Goal: Information Seeking & Learning: Learn about a topic

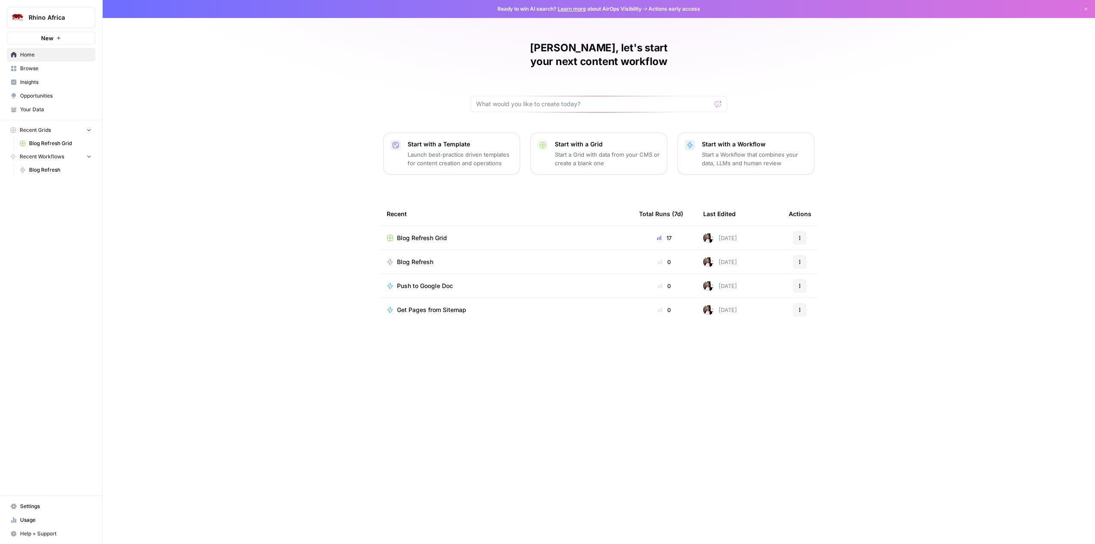
click at [42, 66] on span "Browse" at bounding box center [55, 69] width 71 height 8
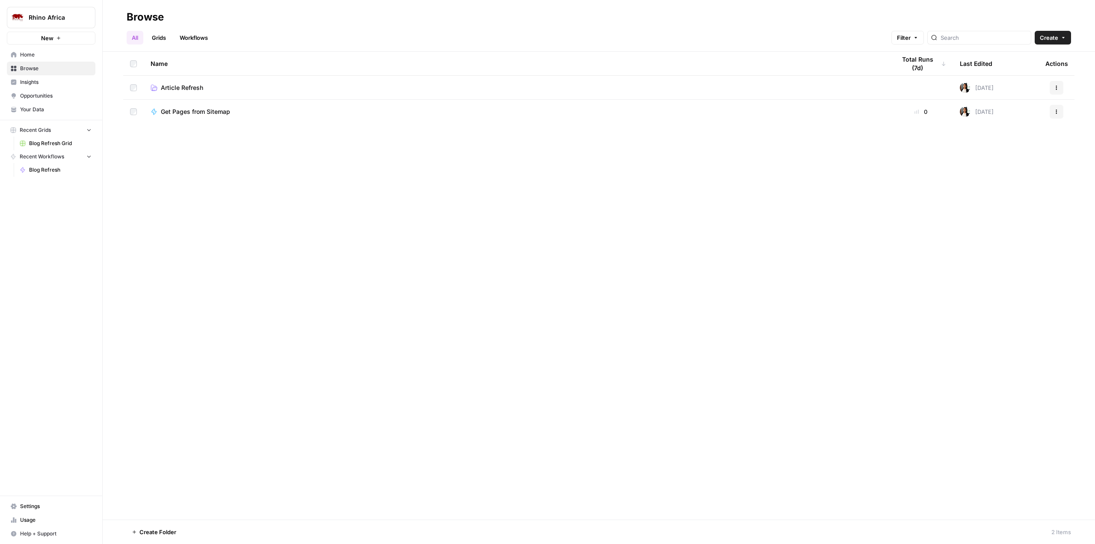
click at [44, 83] on span "Insights" at bounding box center [55, 82] width 71 height 8
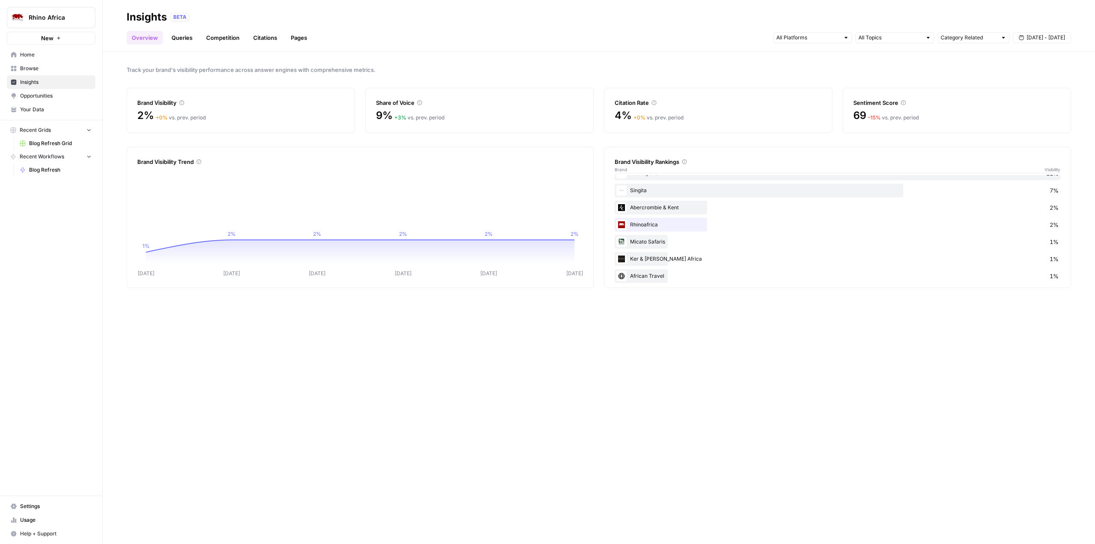
scroll to position [16, 0]
click at [188, 39] on link "Queries" at bounding box center [181, 38] width 31 height 14
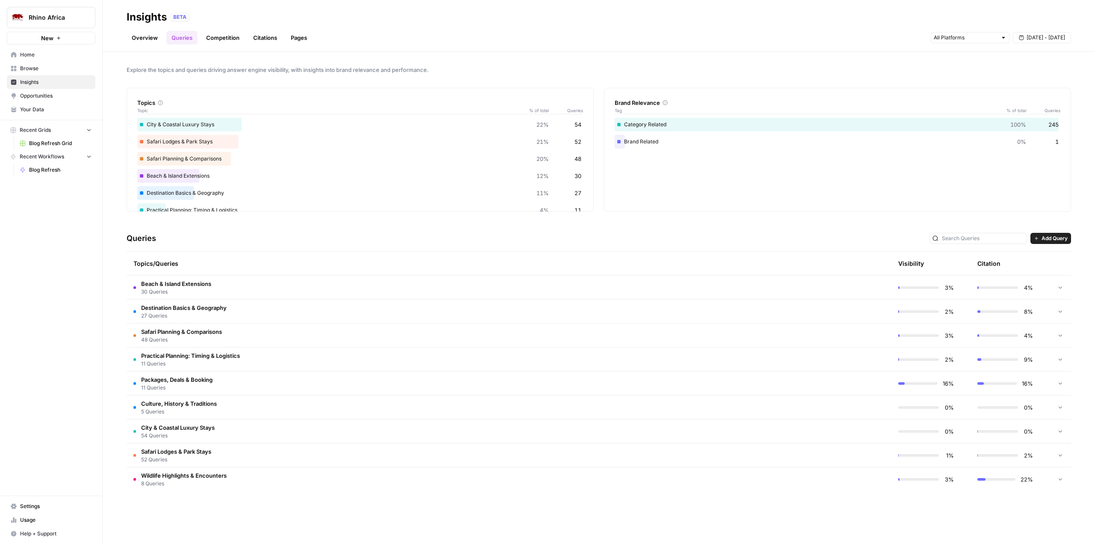
click at [194, 475] on span "Wildlife Highlights & Encounters" at bounding box center [184, 475] width 86 height 9
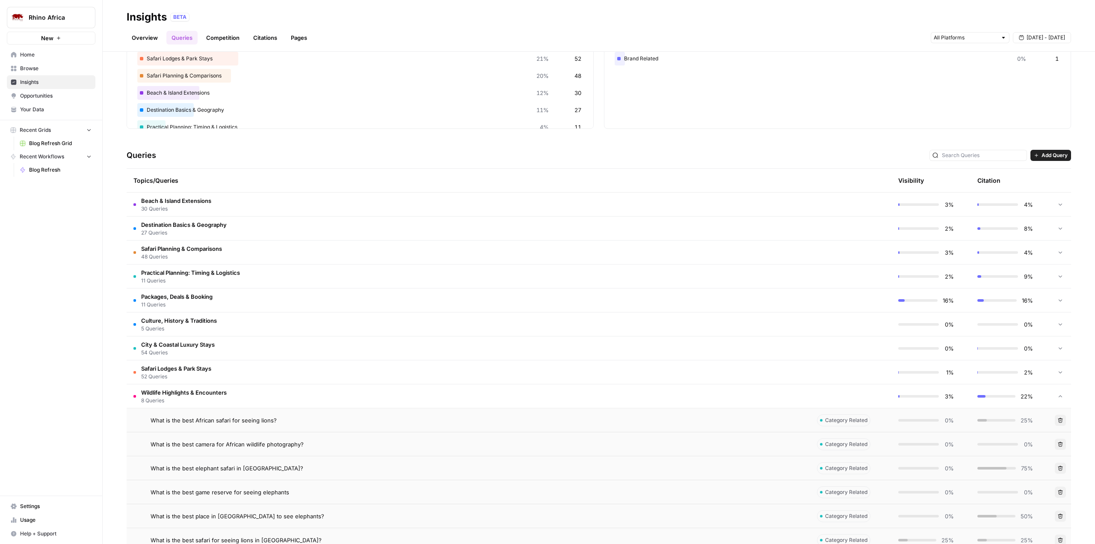
scroll to position [153, 0]
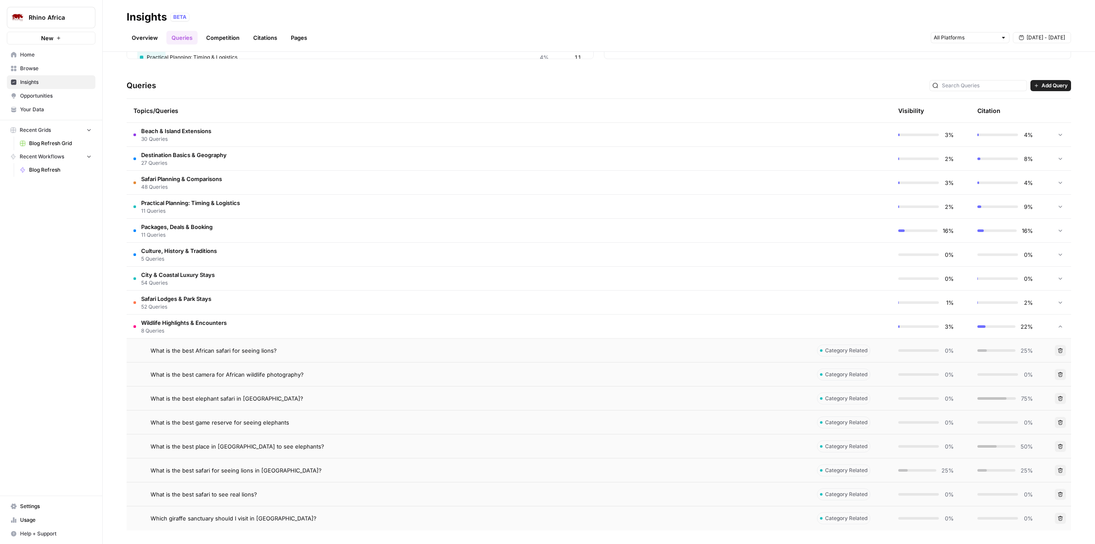
click at [756, 355] on td "What is the best African safari for seeing lions?" at bounding box center [469, 350] width 684 height 24
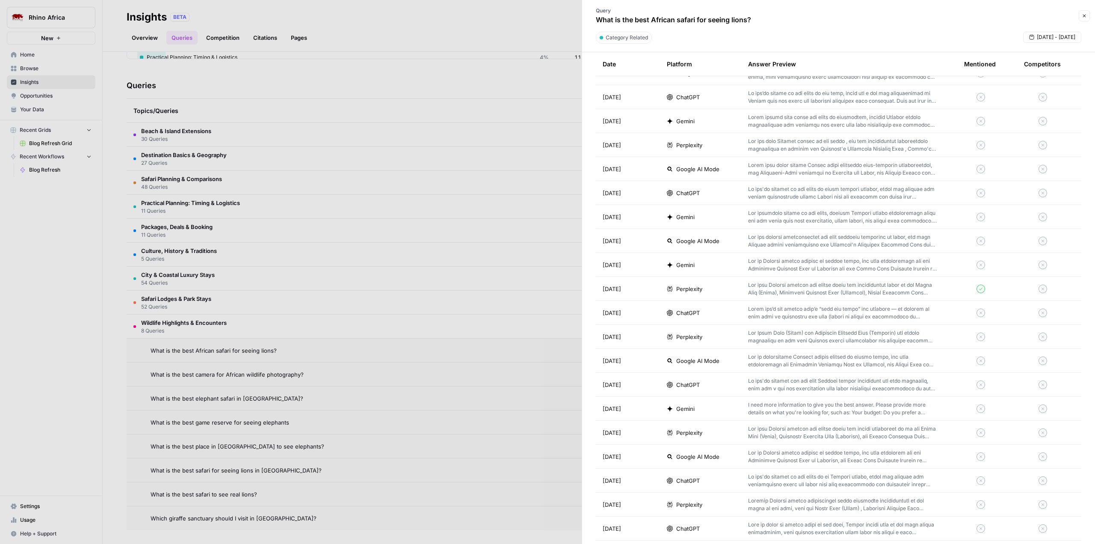
scroll to position [754, 0]
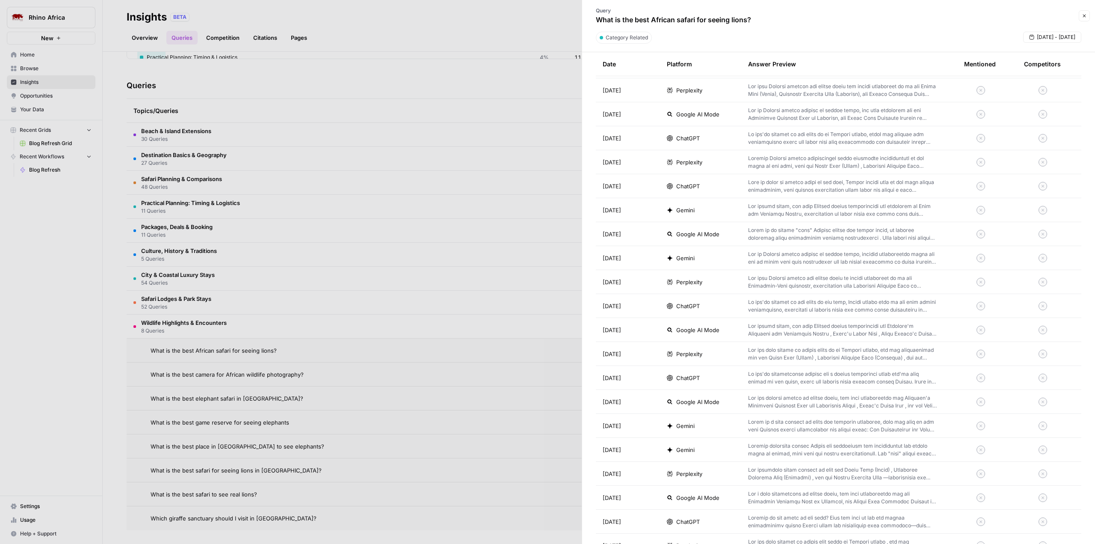
click at [104, 366] on div at bounding box center [547, 272] width 1095 height 544
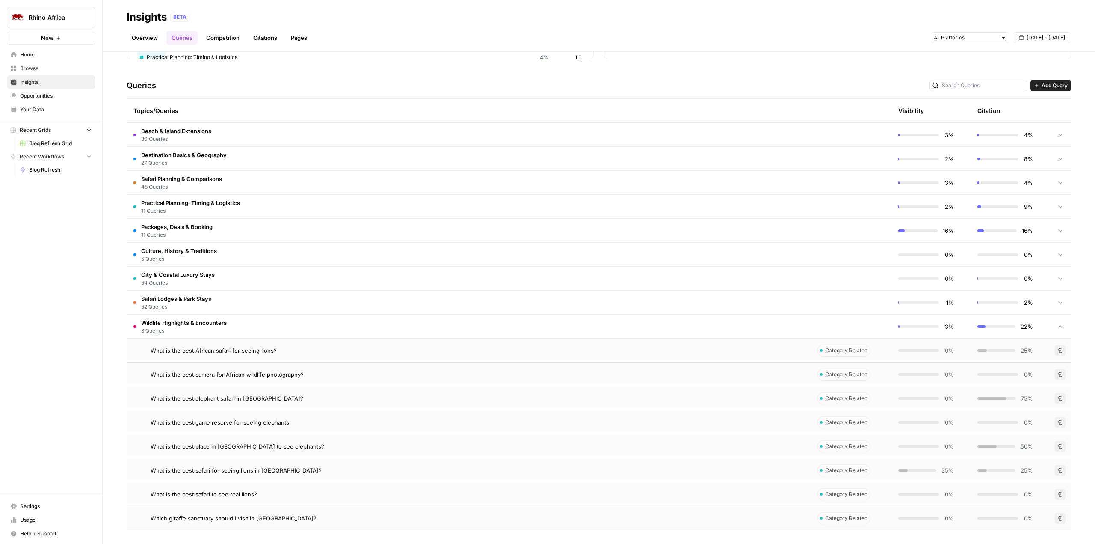
click at [136, 39] on link "Overview" at bounding box center [145, 38] width 36 height 14
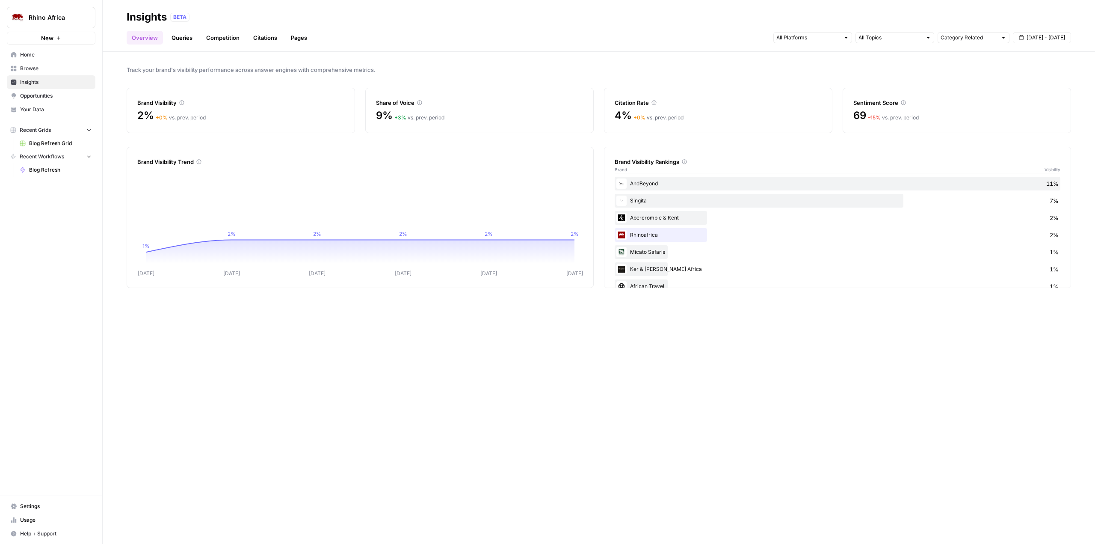
click at [293, 41] on link "Pages" at bounding box center [299, 38] width 27 height 14
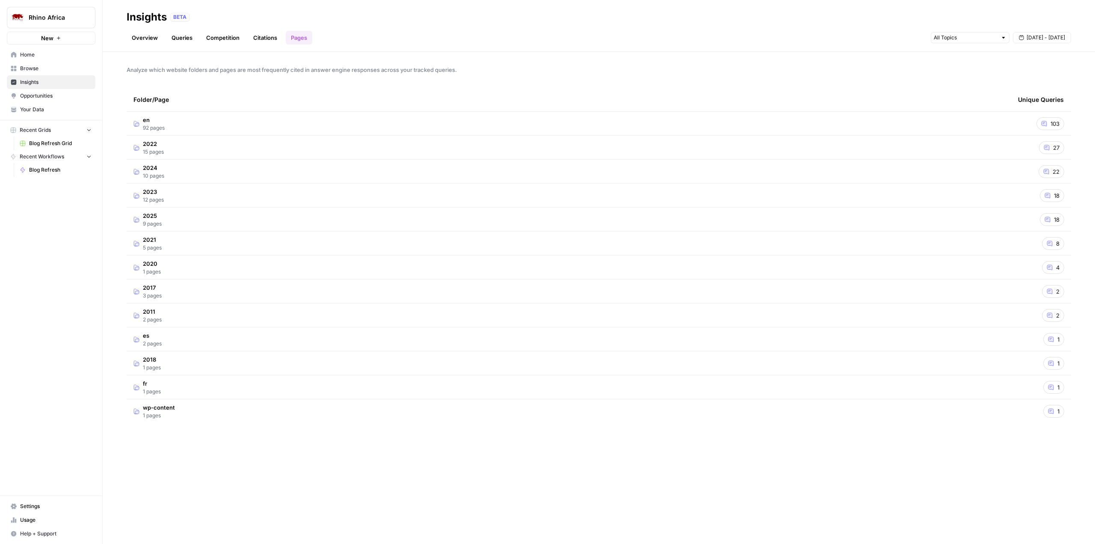
click at [260, 37] on link "Citations" at bounding box center [265, 38] width 34 height 14
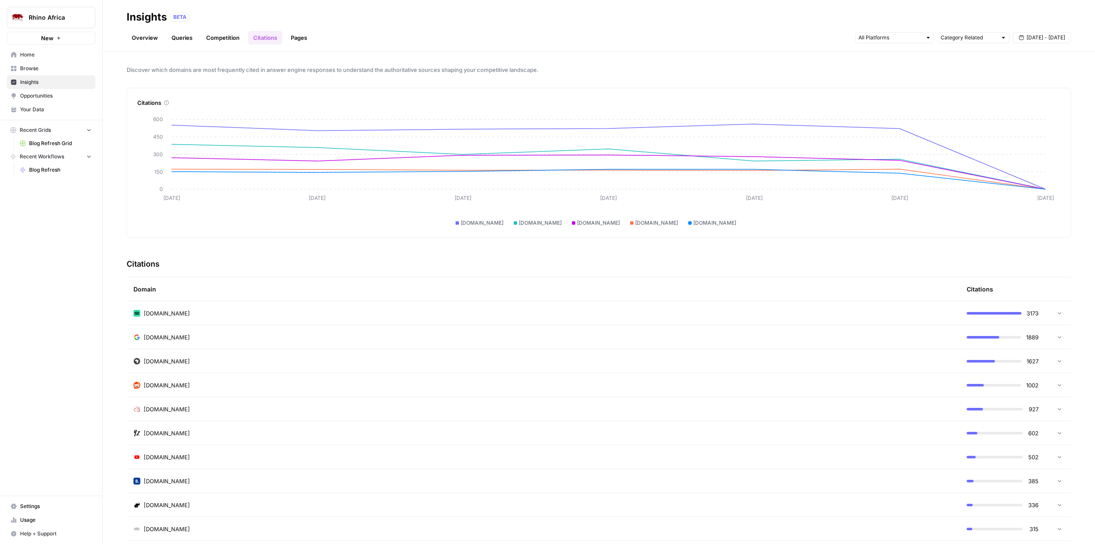
click at [231, 40] on link "Competition" at bounding box center [223, 38] width 44 height 14
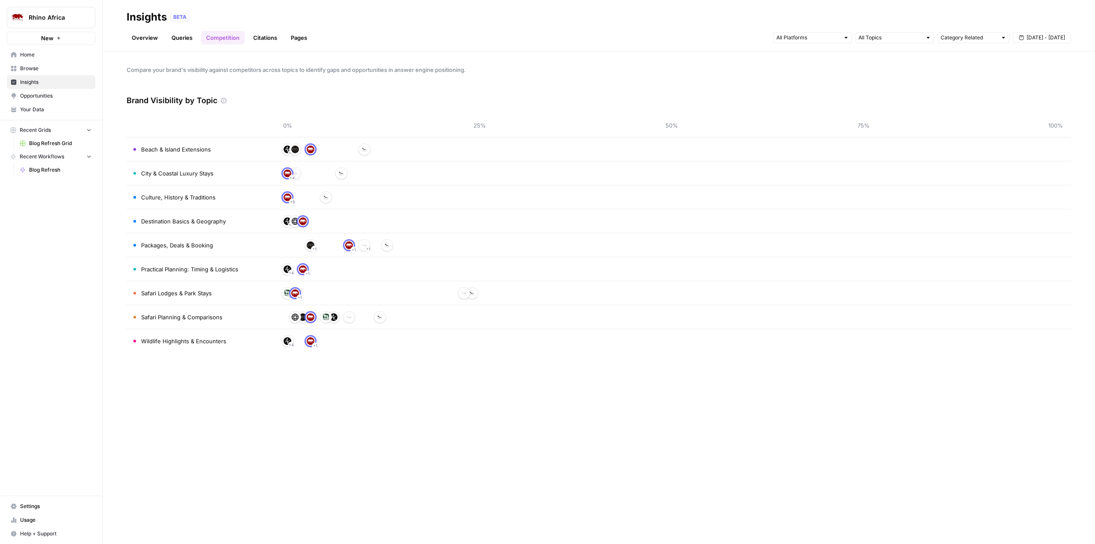
click at [43, 505] on span "Settings" at bounding box center [55, 506] width 71 height 8
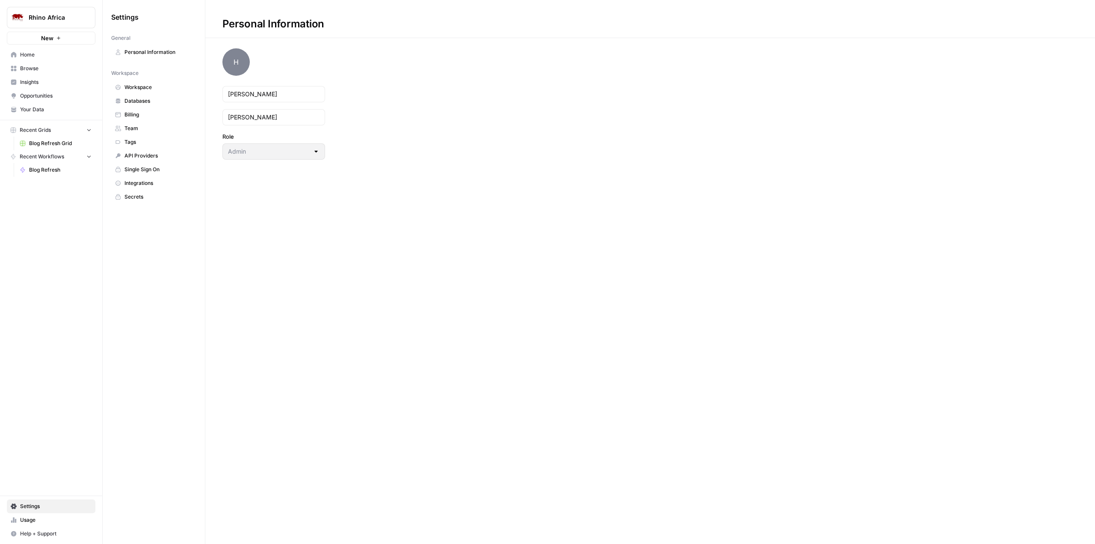
click at [148, 89] on span "Workspace" at bounding box center [159, 87] width 68 height 8
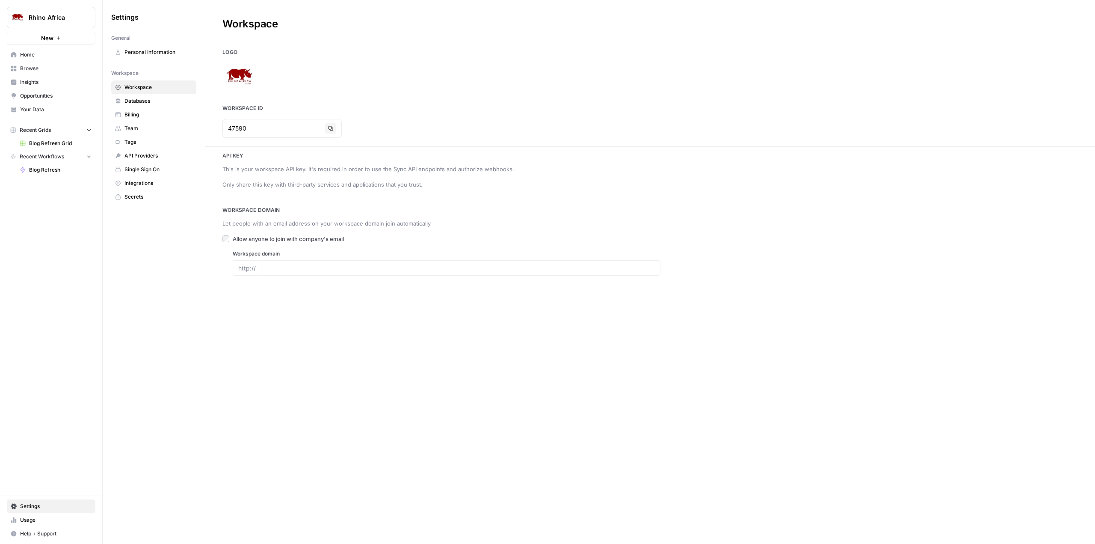
type input "[URL][DOMAIN_NAME]"
click at [147, 99] on span "Databases" at bounding box center [159, 101] width 68 height 8
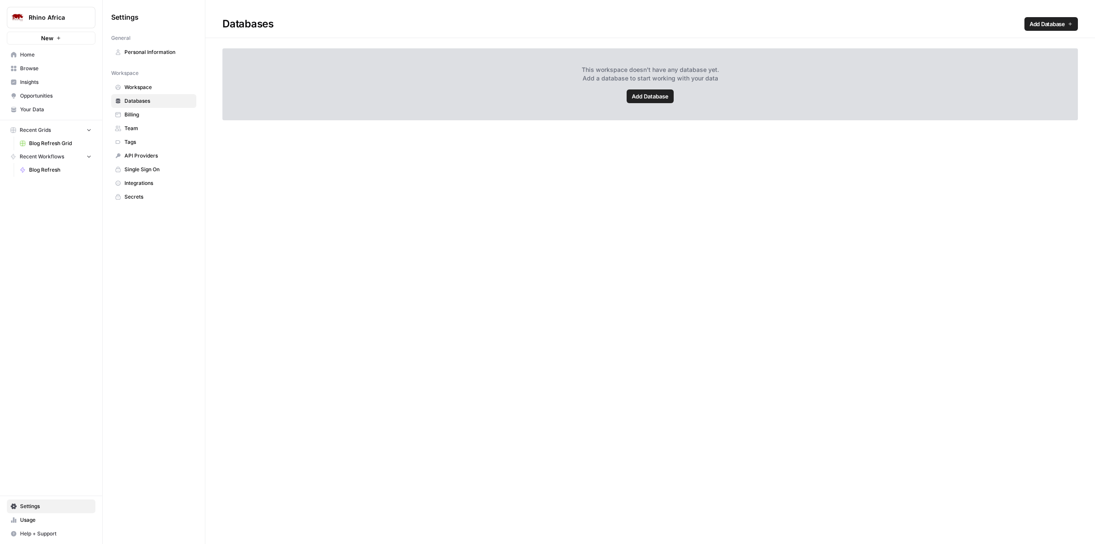
click at [131, 112] on span "Billing" at bounding box center [159, 115] width 68 height 8
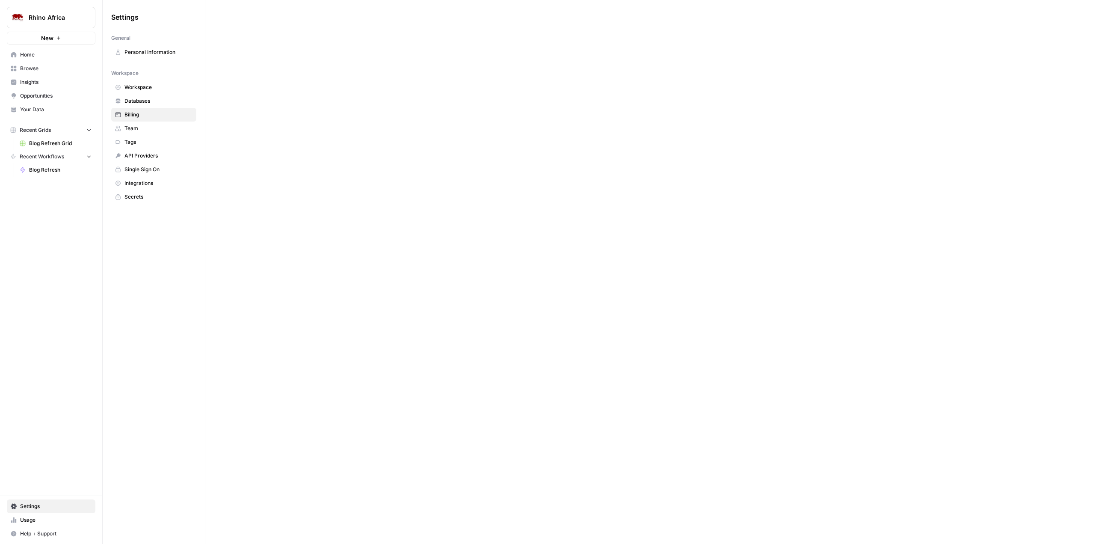
click at [133, 125] on span "Team" at bounding box center [159, 129] width 68 height 8
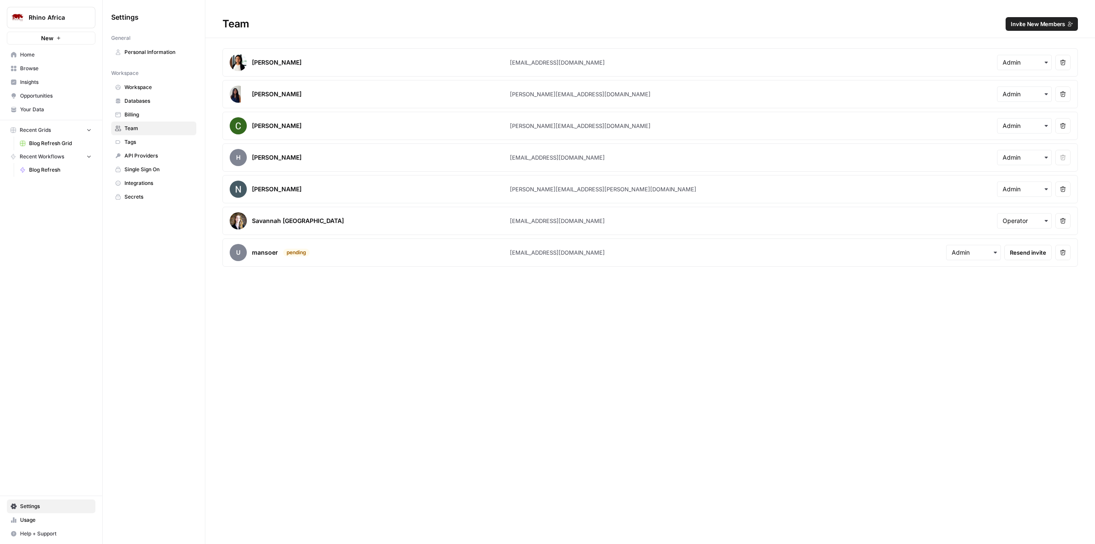
click at [130, 139] on span "Tags" at bounding box center [159, 142] width 68 height 8
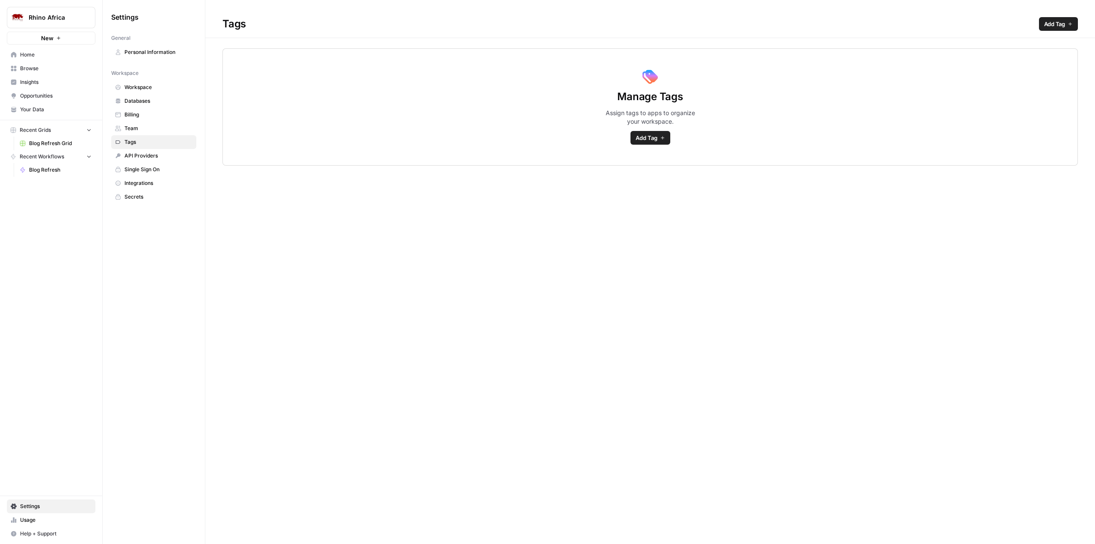
click at [77, 518] on span "Usage" at bounding box center [55, 520] width 71 height 8
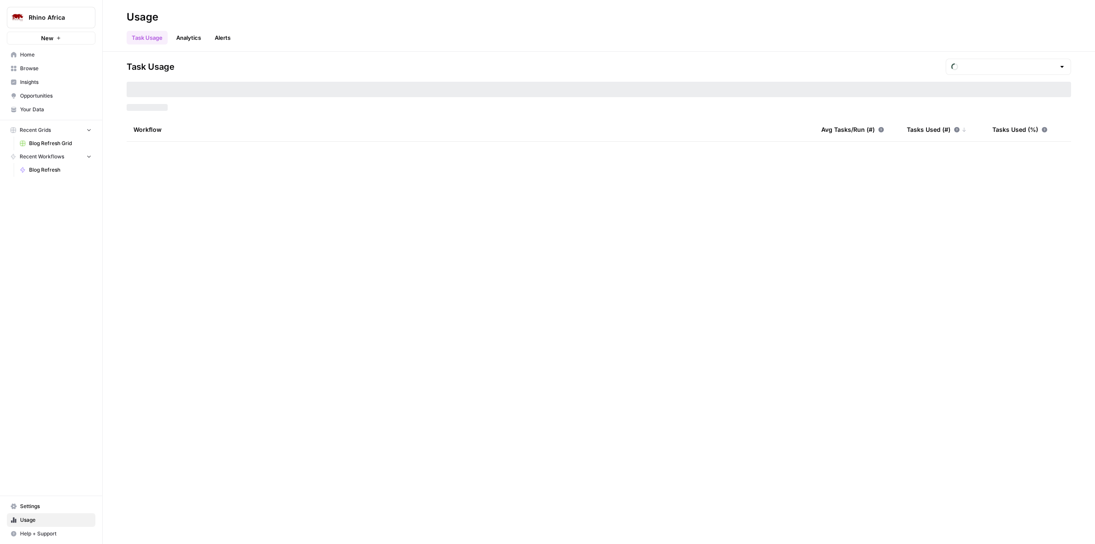
type input "September Tasks"
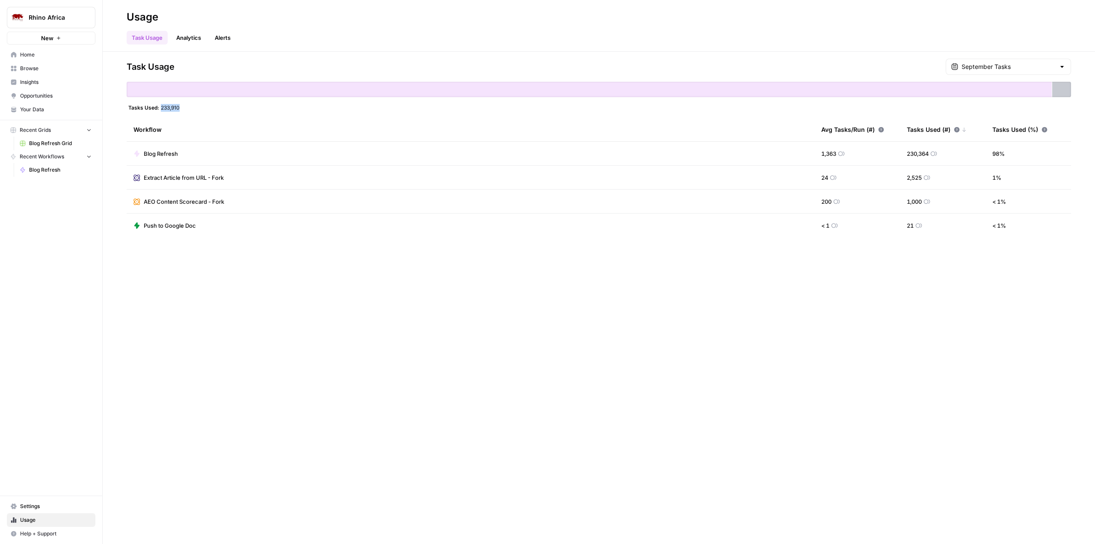
drag, startPoint x: 161, startPoint y: 107, endPoint x: 179, endPoint y: 108, distance: 18.4
click at [179, 108] on span "233,910" at bounding box center [170, 107] width 19 height 7
click at [49, 108] on span "Your Data" at bounding box center [55, 110] width 71 height 8
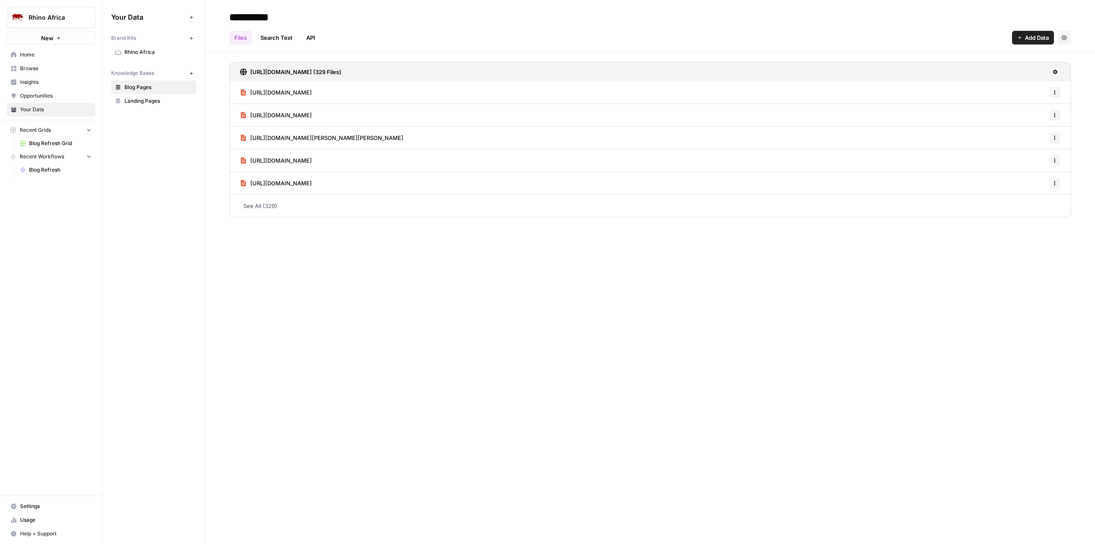
click at [37, 98] on span "Opportunities" at bounding box center [55, 96] width 71 height 8
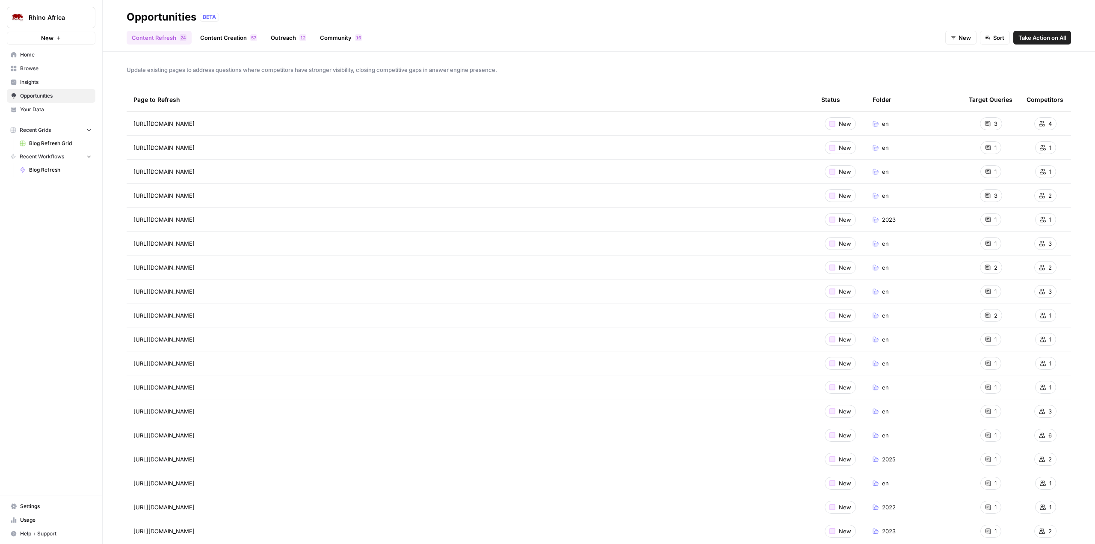
click at [187, 122] on span "[URL][DOMAIN_NAME]" at bounding box center [164, 123] width 61 height 9
click at [227, 41] on link "Content Creation 7 5" at bounding box center [228, 38] width 67 height 14
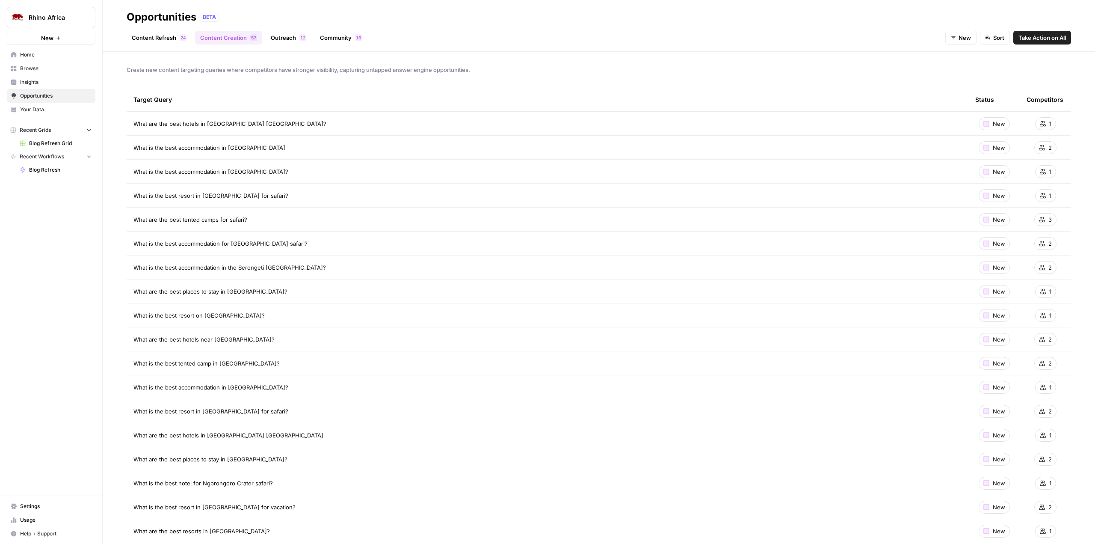
click at [289, 38] on link "Outreach 2 1" at bounding box center [289, 38] width 46 height 14
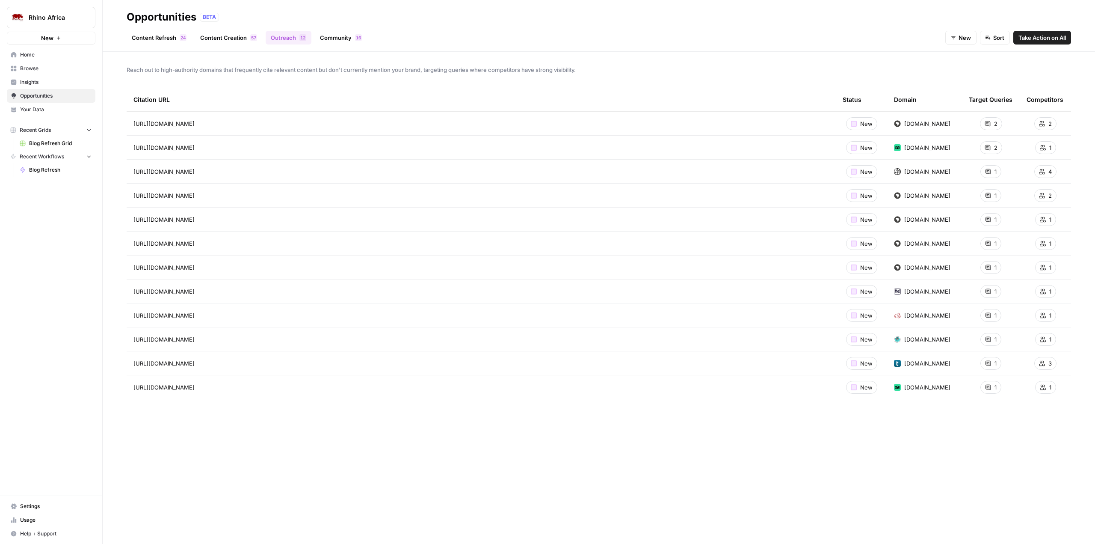
click at [338, 37] on link "Community 6 1" at bounding box center [341, 38] width 52 height 14
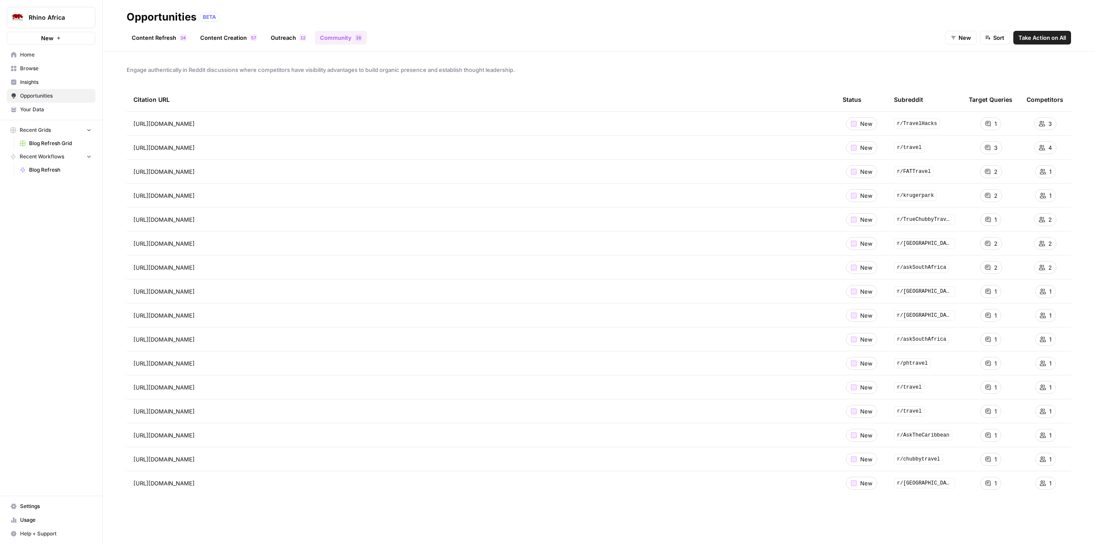
click at [236, 39] on link "Content Creation 7 5" at bounding box center [228, 38] width 67 height 14
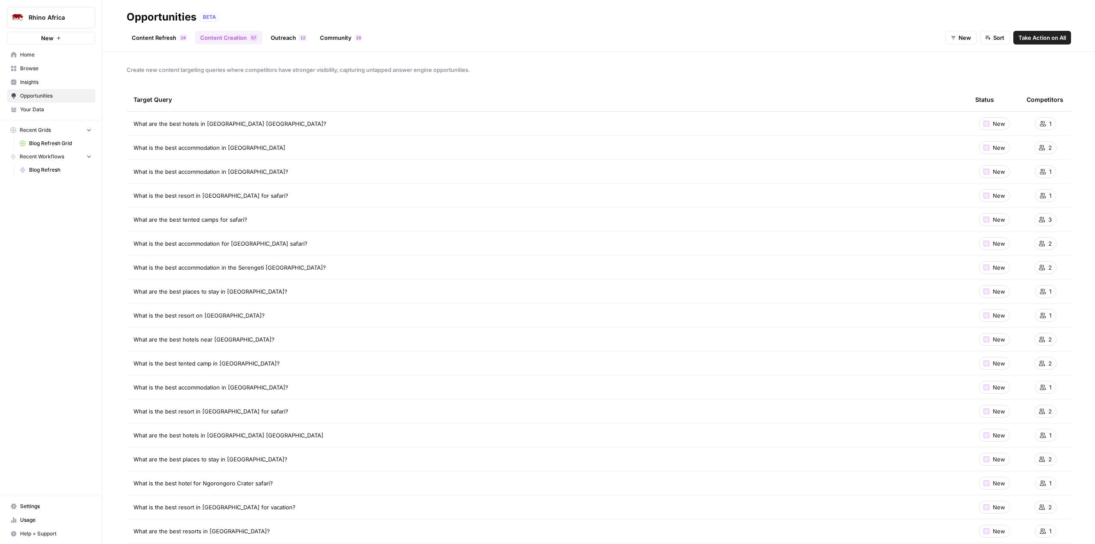
drag, startPoint x: 410, startPoint y: 140, endPoint x: 599, endPoint y: 19, distance: 224.2
click at [599, 19] on div "Opportunities BETA" at bounding box center [599, 17] width 945 height 14
click at [30, 80] on span "Insights" at bounding box center [55, 82] width 71 height 8
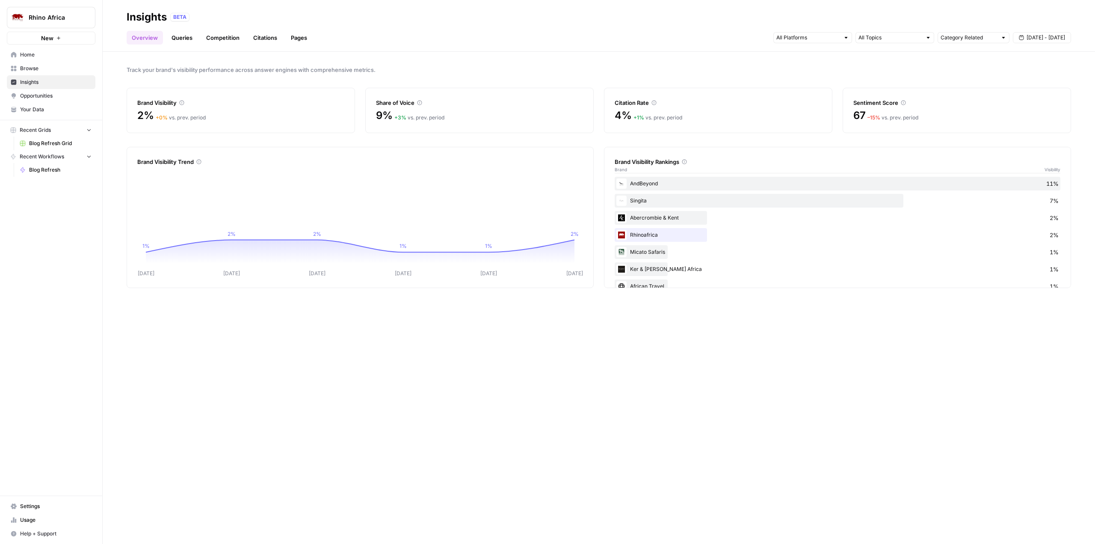
click at [178, 36] on link "Queries" at bounding box center [181, 38] width 31 height 14
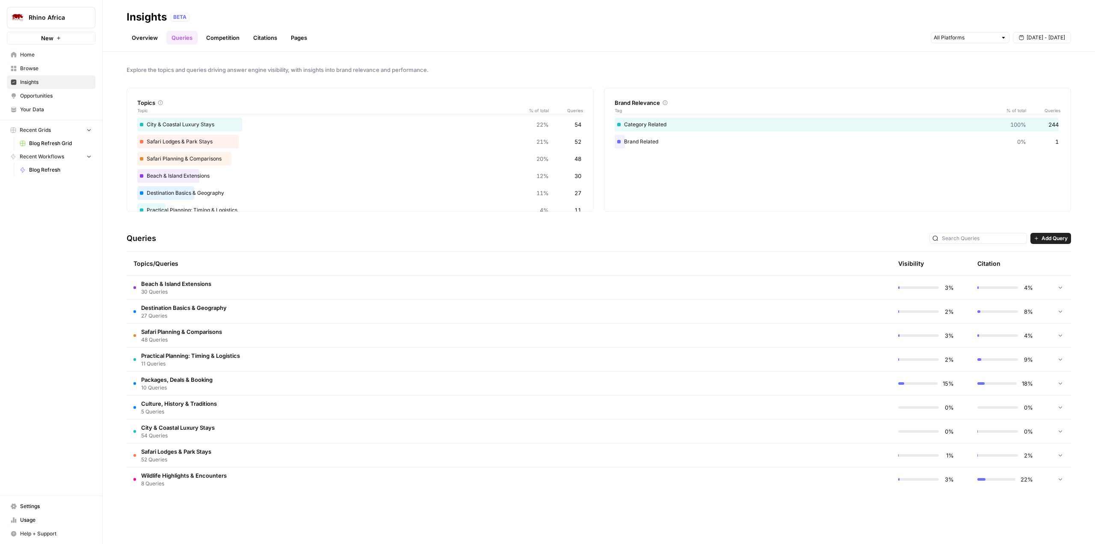
click at [1049, 237] on span "Add Query" at bounding box center [1055, 238] width 26 height 8
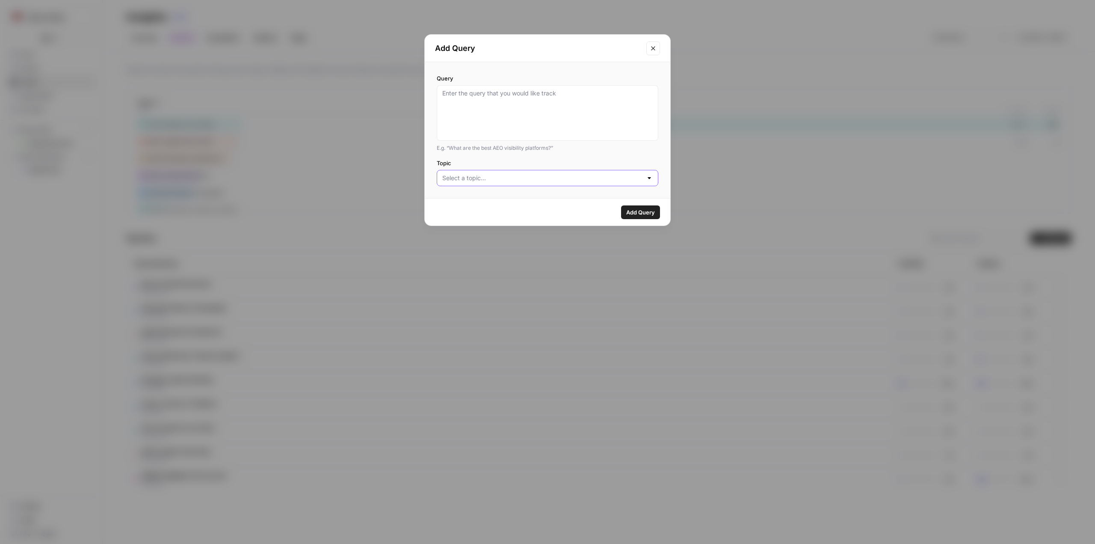
click at [470, 181] on input "Topic" at bounding box center [542, 178] width 200 height 9
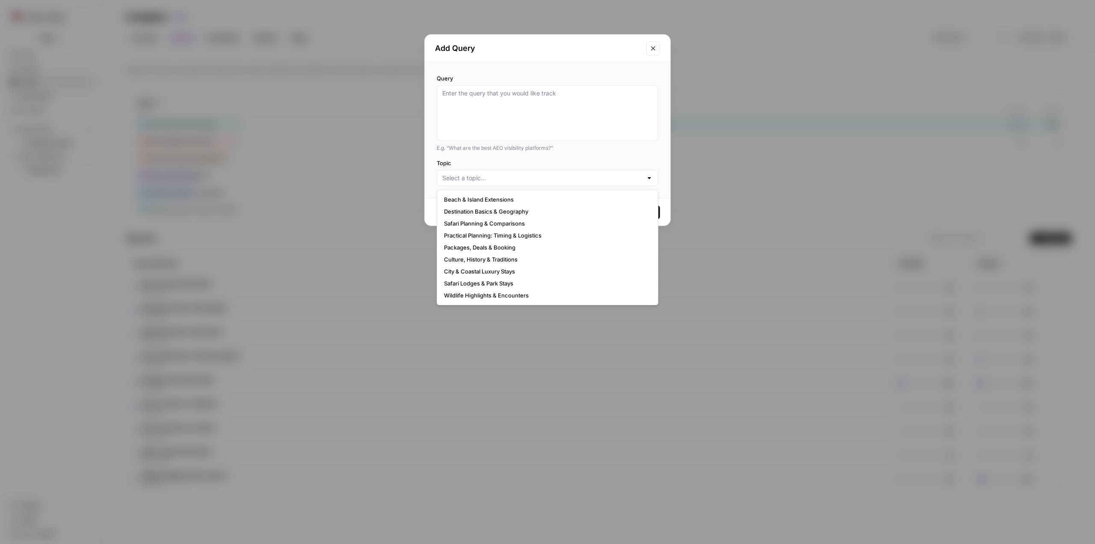
click at [558, 71] on div "Query E.g. “What are the best AEO visibility platforms?” Topic" at bounding box center [548, 130] width 246 height 136
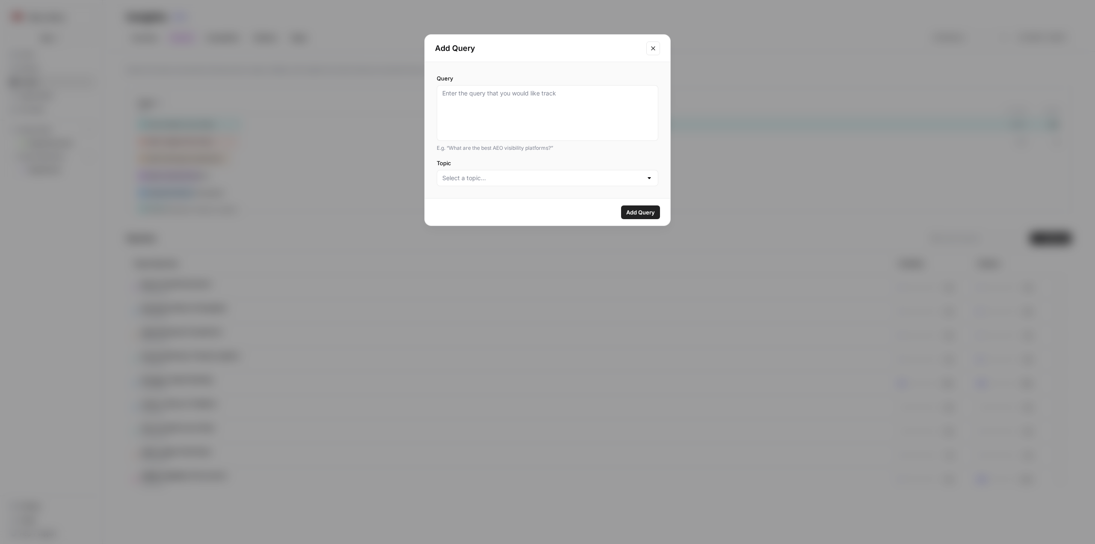
click at [650, 45] on icon "Close modal" at bounding box center [653, 48] width 7 height 7
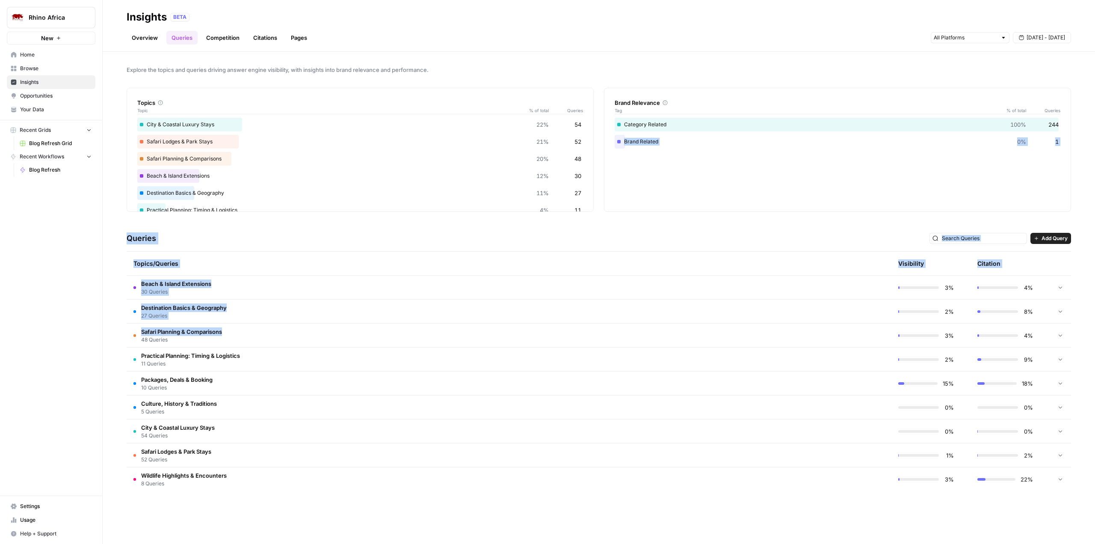
drag, startPoint x: 599, startPoint y: 198, endPoint x: 293, endPoint y: 416, distance: 375.8
click at [536, 389] on div "Explore the topics and queries driving answer engine visibility, with insights …" at bounding box center [599, 298] width 993 height 492
